Goal: Transaction & Acquisition: Book appointment/travel/reservation

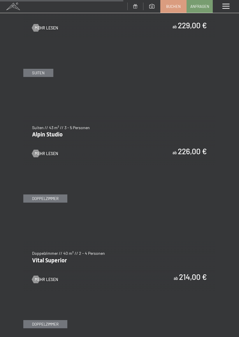
scroll to position [1138, 0]
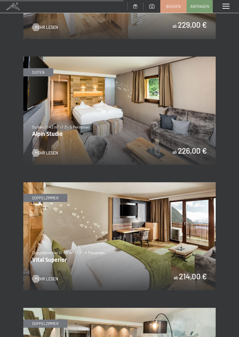
click at [138, 239] on img at bounding box center [119, 236] width 193 height 108
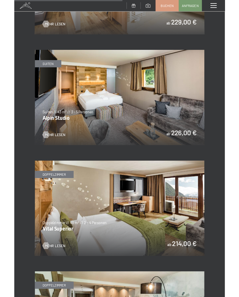
scroll to position [0, 0]
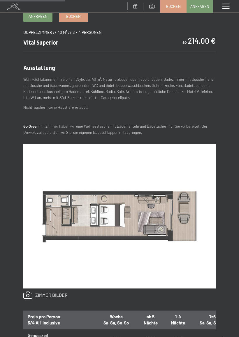
scroll to position [177, 0]
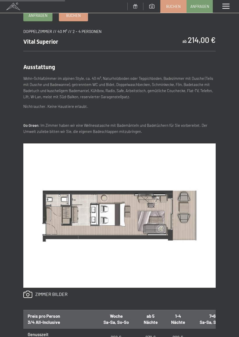
click at [203, 297] on th "7=6 Sa-Sa, So-So" at bounding box center [212, 319] width 41 height 18
click at [207, 297] on th "7=6 Sa-Sa, So-So" at bounding box center [212, 319] width 41 height 18
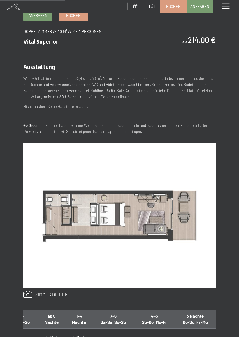
scroll to position [0, 99]
click at [104, 297] on th "7=6 Sa-Sa, So-So" at bounding box center [113, 319] width 41 height 18
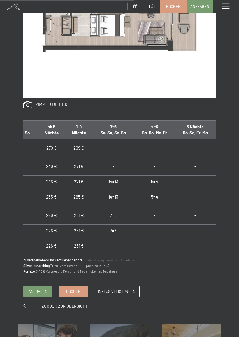
scroll to position [367, 0]
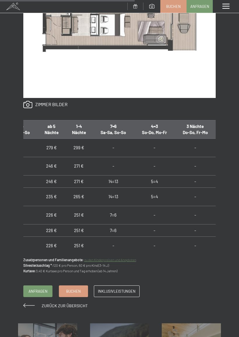
click at [104, 228] on td "7=6" at bounding box center [113, 230] width 41 height 12
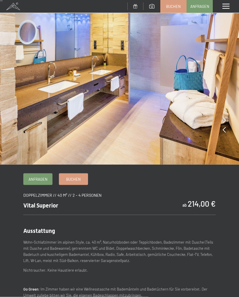
scroll to position [0, 0]
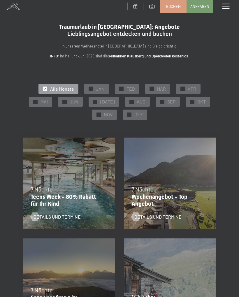
click at [105, 114] on span "NOV" at bounding box center [108, 114] width 9 height 6
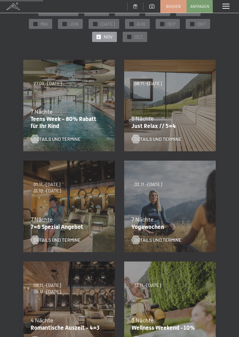
scroll to position [78, 0]
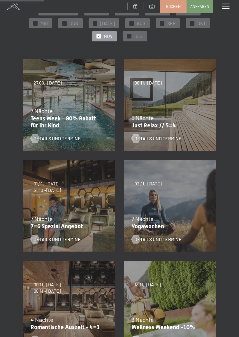
click at [53, 185] on span "01.11.–21.12.2025" at bounding box center [47, 184] width 27 height 6
click at [55, 231] on div "Details und Termine" at bounding box center [66, 235] width 70 height 15
click at [65, 242] on span "Details und Termine" at bounding box center [57, 239] width 47 height 6
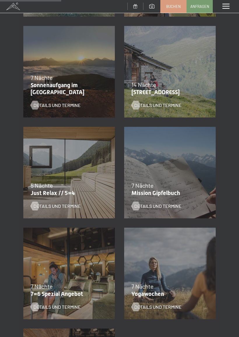
scroll to position [213, 0]
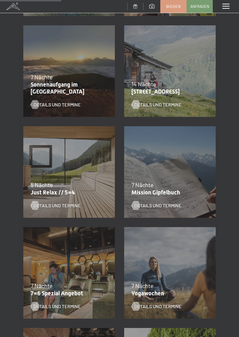
click at [62, 204] on span "Details und Termine" at bounding box center [57, 206] width 47 height 6
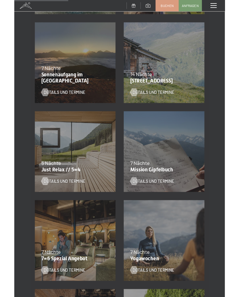
scroll to position [0, 0]
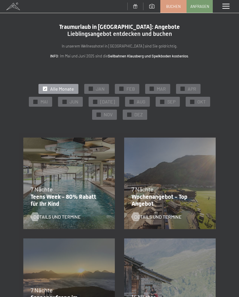
click at [106, 118] on div "✓ NOV" at bounding box center [104, 115] width 25 height 10
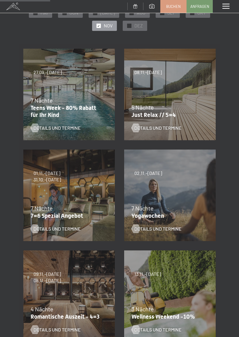
scroll to position [90, 0]
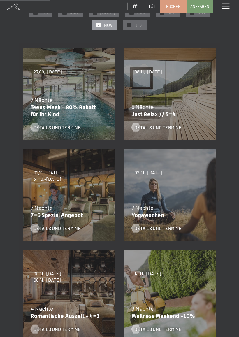
click at [62, 228] on span "Details und Termine" at bounding box center [57, 228] width 47 height 6
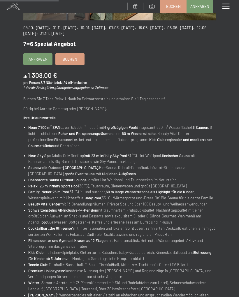
scroll to position [124, 0]
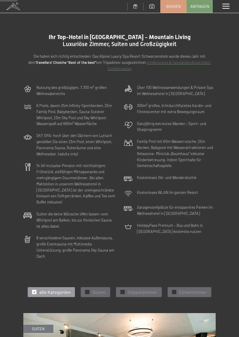
scroll to position [161, 0]
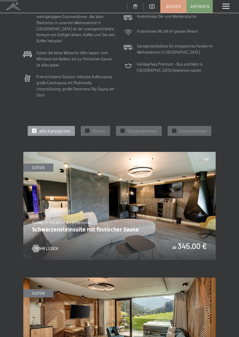
click at [93, 128] on span "Suiten" at bounding box center [99, 131] width 13 height 6
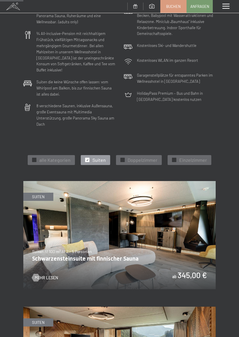
scroll to position [134, 0]
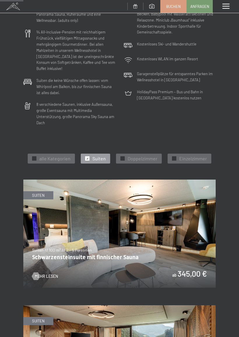
click at [49, 156] on span "alle Kategorien" at bounding box center [54, 159] width 31 height 6
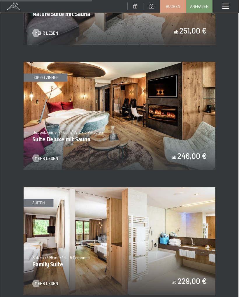
scroll to position [881, 0]
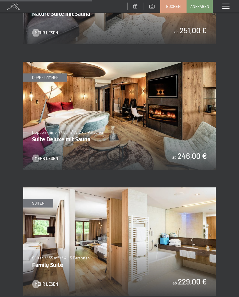
click at [191, 146] on img at bounding box center [119, 116] width 193 height 108
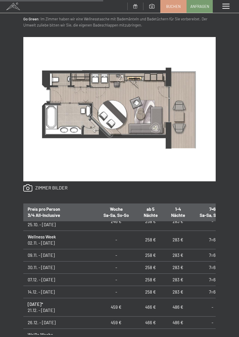
scroll to position [108, 0]
click at [41, 238] on td "Wellness Week 02.11. - [DATE]" at bounding box center [59, 239] width 72 height 18
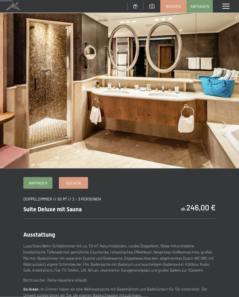
scroll to position [0, 0]
